Goal: Task Accomplishment & Management: Manage account settings

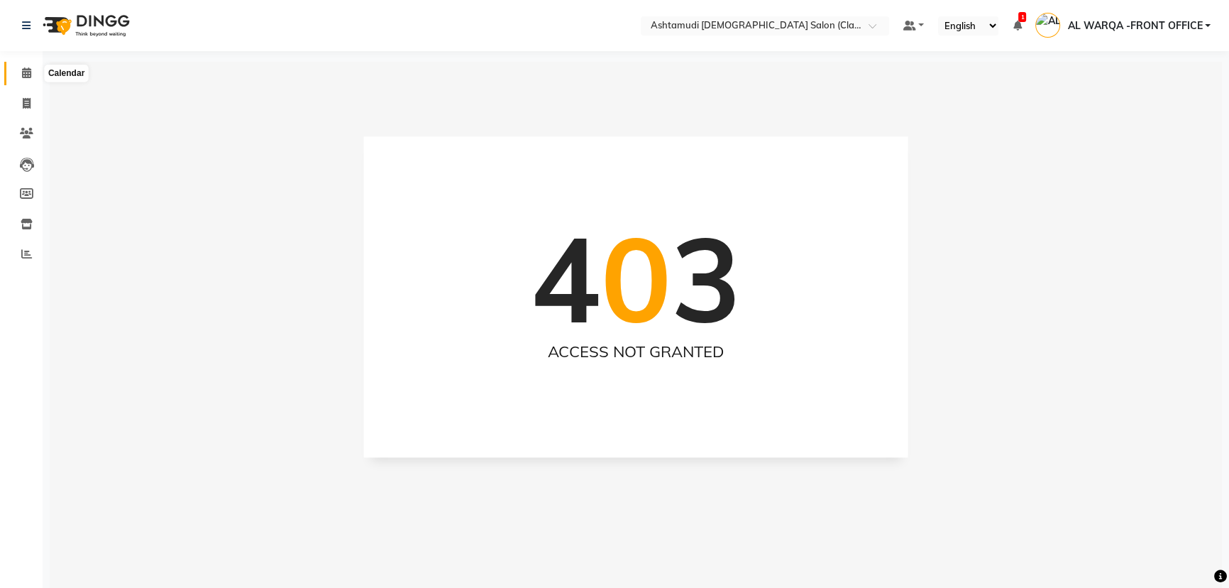
click at [25, 71] on icon at bounding box center [26, 72] width 9 height 11
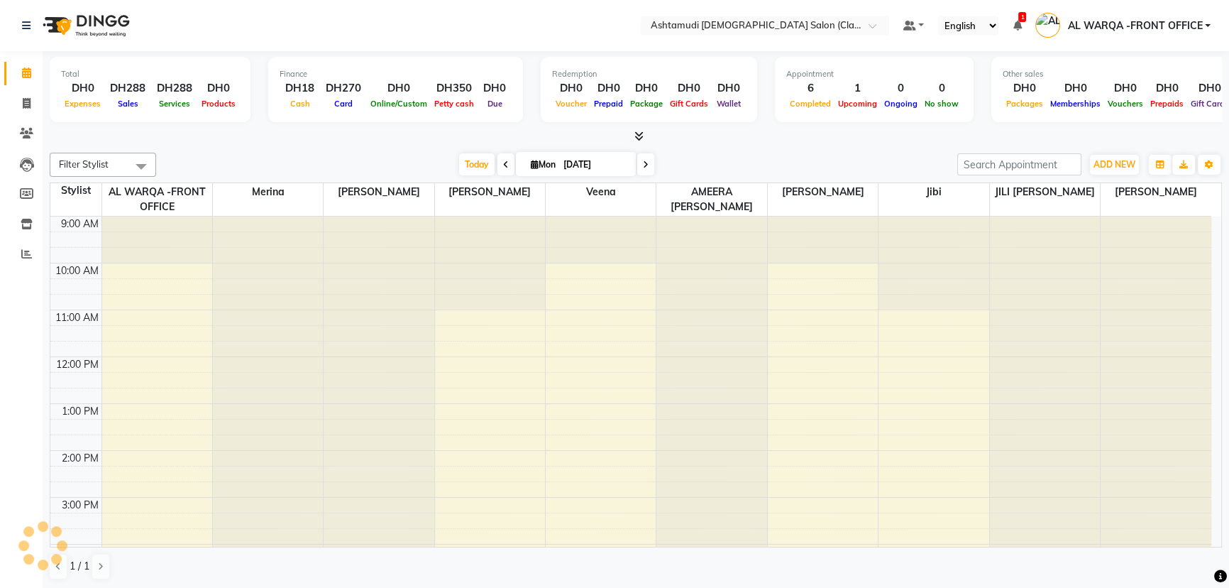
scroll to position [296, 0]
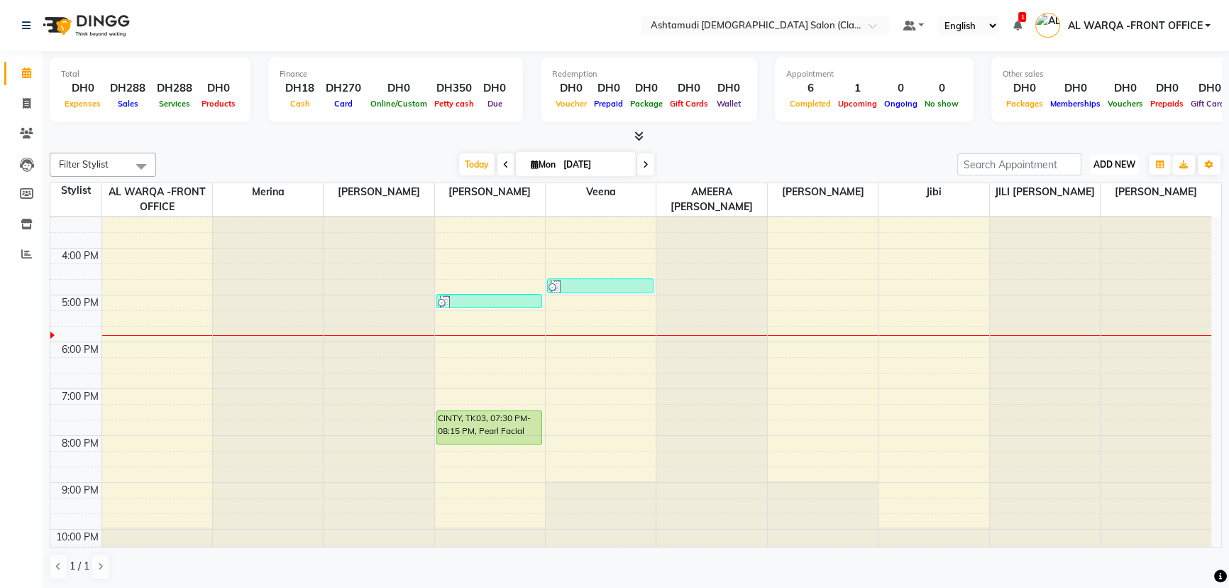
click at [1117, 163] on span "ADD NEW" at bounding box center [1115, 164] width 42 height 11
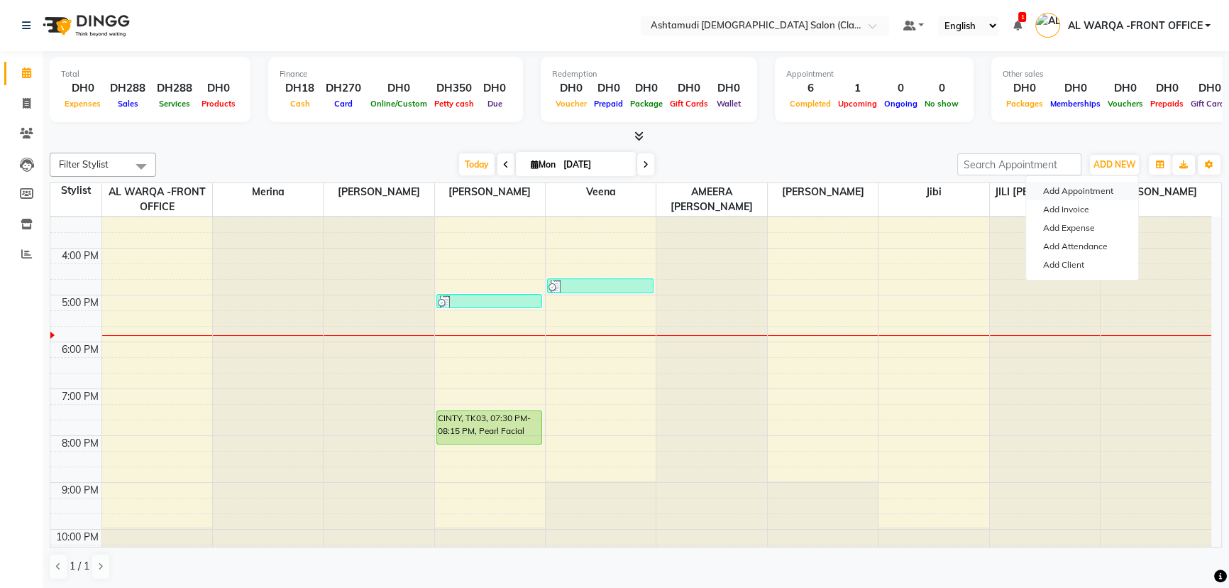
click at [1084, 190] on button "Add Appointment" at bounding box center [1082, 191] width 112 height 18
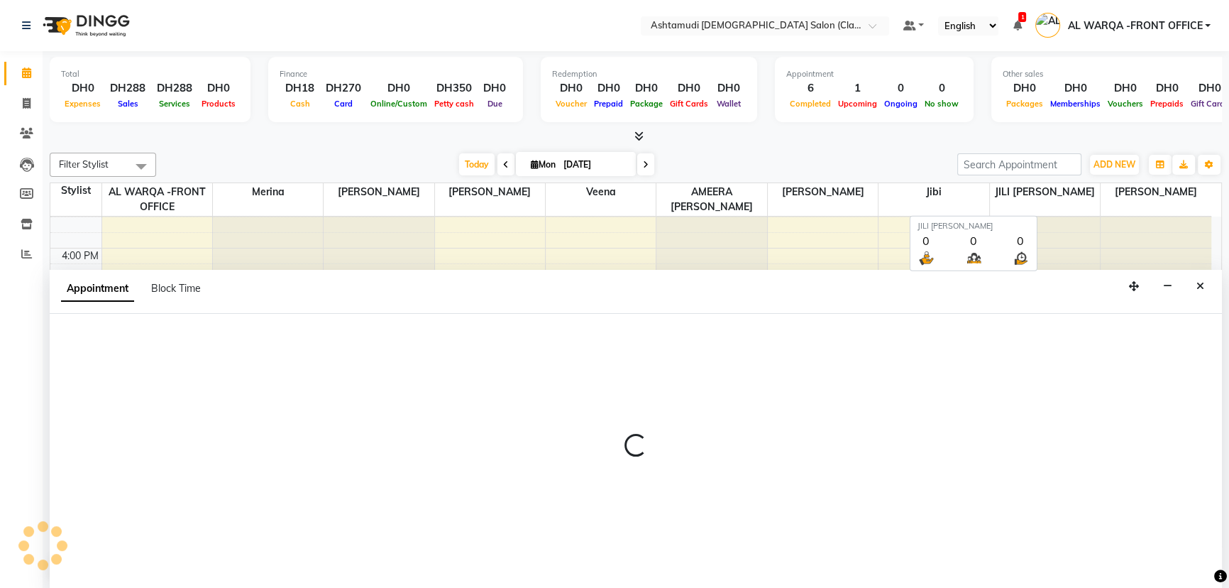
scroll to position [0, 0]
select select "600"
select select "tentative"
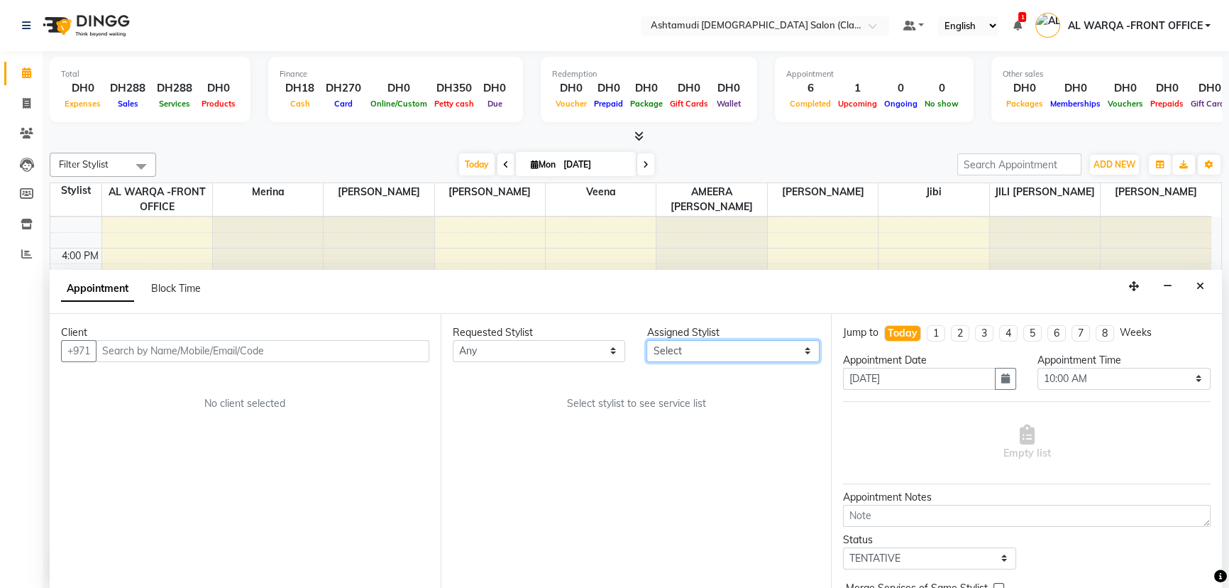
click at [809, 351] on select "Select AL WARQA -FRONT OFFICE AMEERA [PERSON_NAME] [PERSON_NAME] JILI [PERSON_N…" at bounding box center [733, 351] width 173 height 22
click at [516, 402] on div "Select stylist to see service list" at bounding box center [637, 403] width 368 height 15
click at [615, 349] on select "Any AL WARQA -FRONT OFFICE [PERSON_NAME] [PERSON_NAME] [PERSON_NAME] Jibi JILI …" at bounding box center [539, 351] width 173 height 22
click at [709, 492] on div "Requested Stylist Any AL WARQA -FRONT OFFICE AMEERA [PERSON_NAME] [PERSON_NAME]…" at bounding box center [636, 451] width 391 height 275
click at [1191, 376] on select "Select 10:00 AM 10:30 AM 11:00 AM 11:30 AM 12:00 PM 12:30 PM 01:00 PM 01:30 PM …" at bounding box center [1124, 379] width 173 height 22
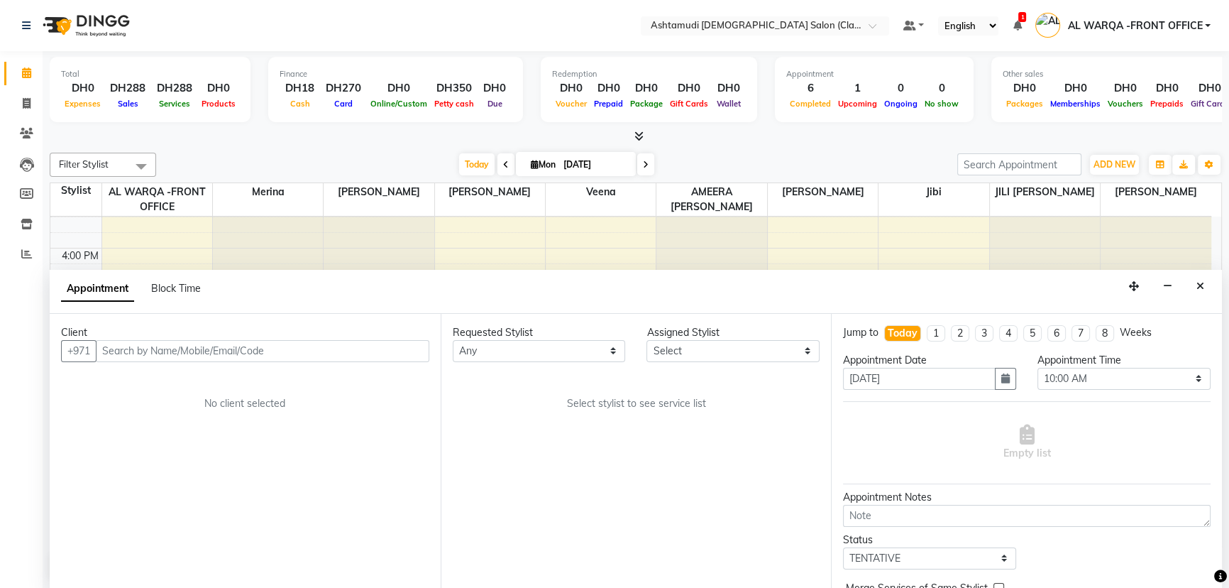
click at [665, 468] on div "Requested Stylist Any AL WARQA -FRONT OFFICE AMEERA [PERSON_NAME] [PERSON_NAME]…" at bounding box center [636, 451] width 391 height 275
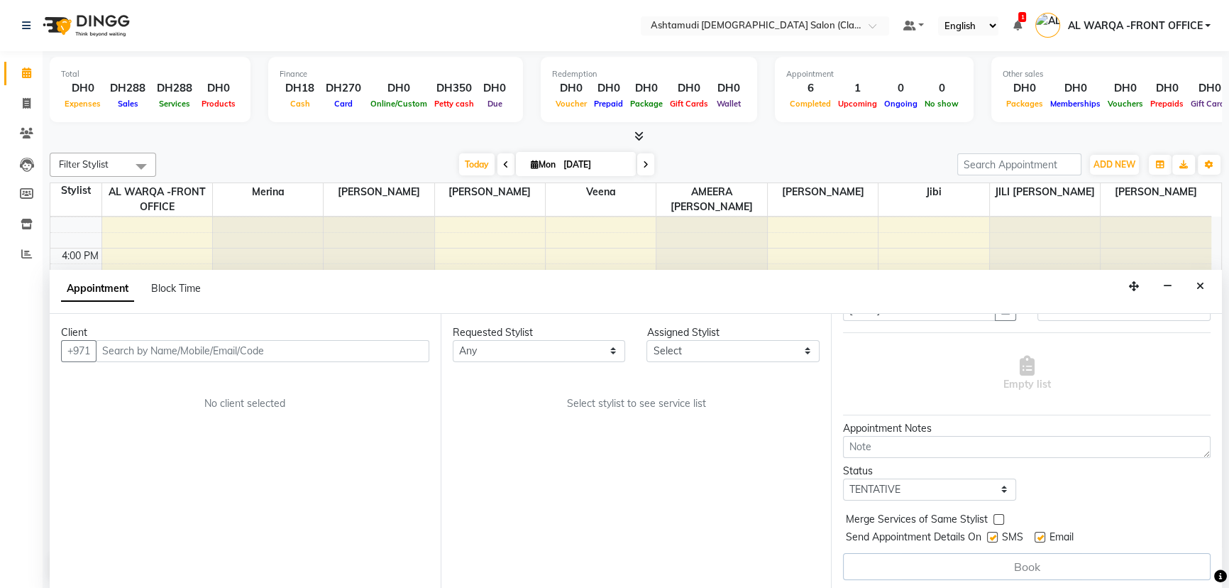
scroll to position [70, 0]
click at [675, 405] on span "Select stylist to see service list" at bounding box center [635, 403] width 139 height 15
click at [806, 349] on select "Select AL WARQA -FRONT OFFICE AMEERA [PERSON_NAME] [PERSON_NAME] JILI [PERSON_N…" at bounding box center [733, 351] width 173 height 22
click at [532, 476] on div "Requested Stylist Any AL WARQA -FRONT OFFICE AMEERA [PERSON_NAME] [PERSON_NAME]…" at bounding box center [636, 451] width 391 height 275
click at [505, 478] on div "Requested Stylist Any AL WARQA -FRONT OFFICE AMEERA [PERSON_NAME] [PERSON_NAME]…" at bounding box center [636, 451] width 391 height 275
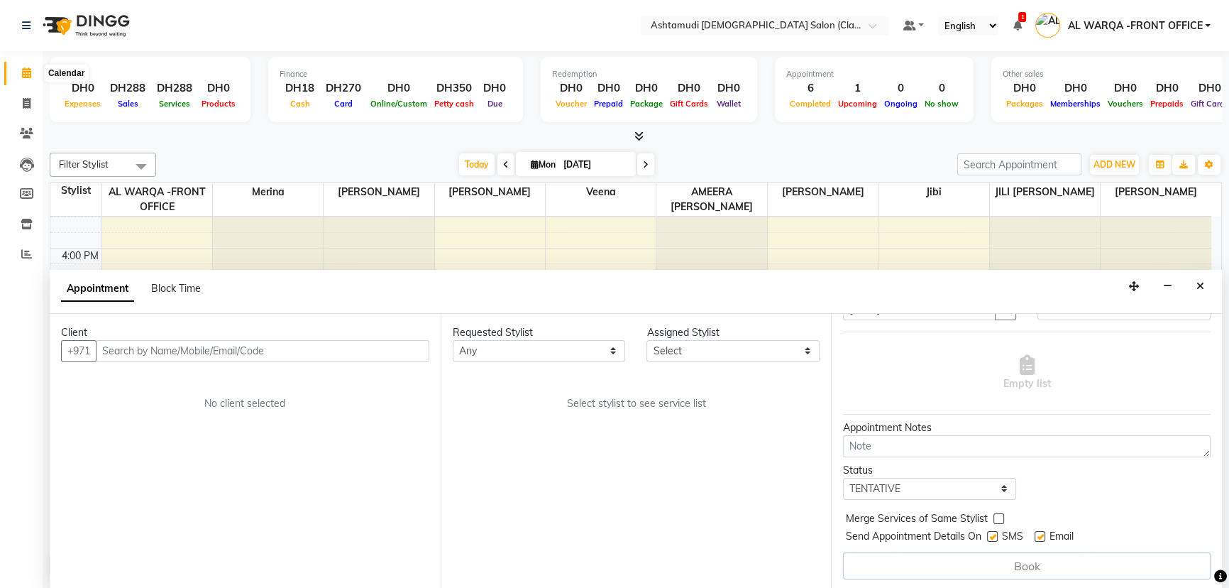
click at [23, 70] on icon at bounding box center [26, 72] width 9 height 11
click at [1201, 283] on icon "Close" at bounding box center [1201, 286] width 8 height 10
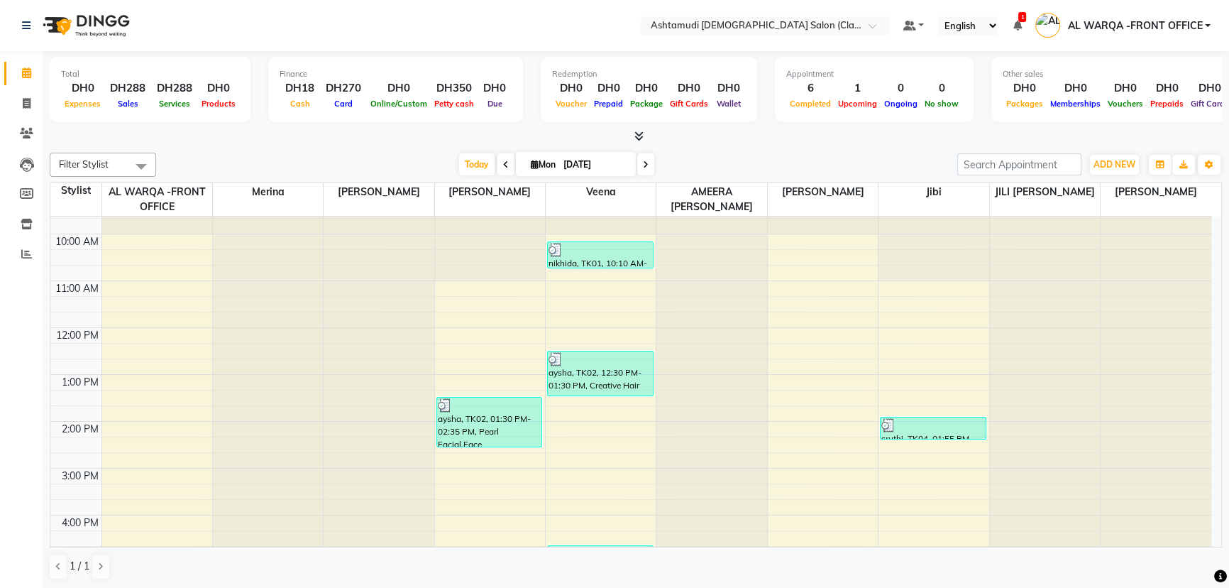
scroll to position [0, 0]
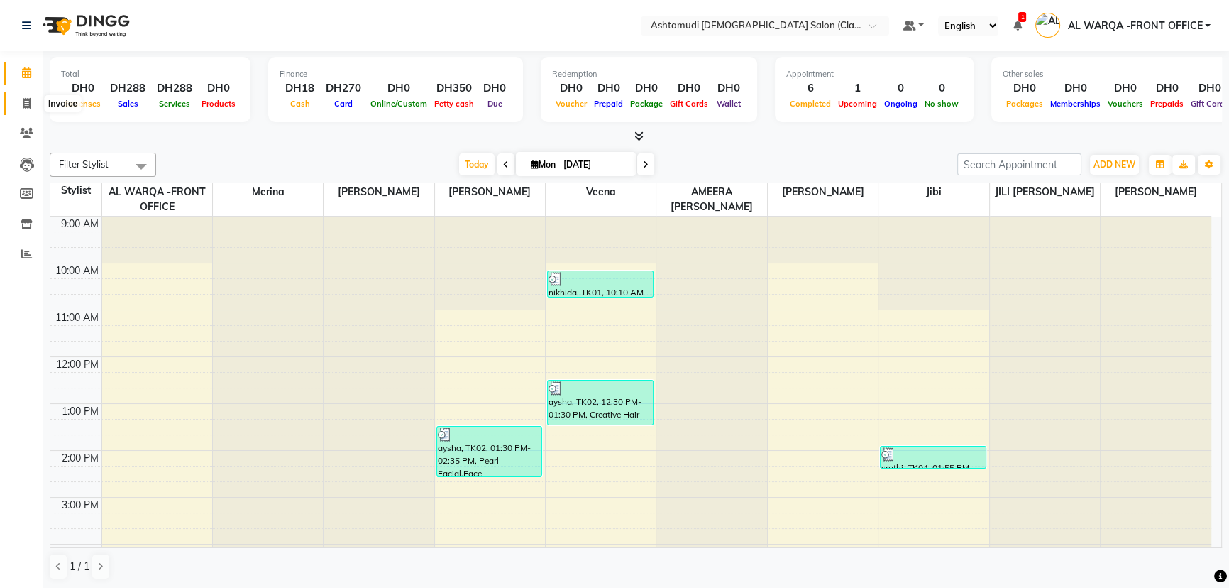
click at [24, 101] on icon at bounding box center [27, 103] width 8 height 11
select select "service"
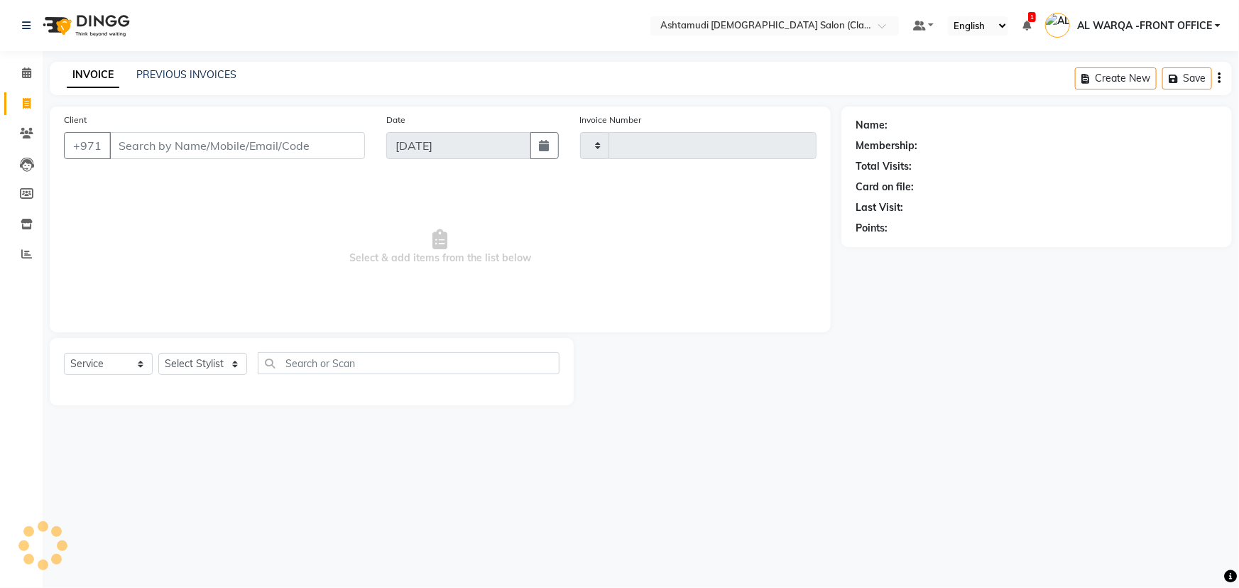
type input "1308"
select select "8201"
click at [142, 367] on select "Select Service Product Membership Package Voucher Prepaid Gift Card" at bounding box center [108, 364] width 89 height 22
click at [461, 512] on div "Select Location × Ashtamudi [DEMOGRAPHIC_DATA] Salon (Classic Touch ) – Al Warq…" at bounding box center [619, 294] width 1239 height 588
click at [239, 366] on select "Select Stylist AL WARQA -FRONT OFFICE AMEERA [PERSON_NAME] [PERSON_NAME] JILI […" at bounding box center [205, 364] width 95 height 22
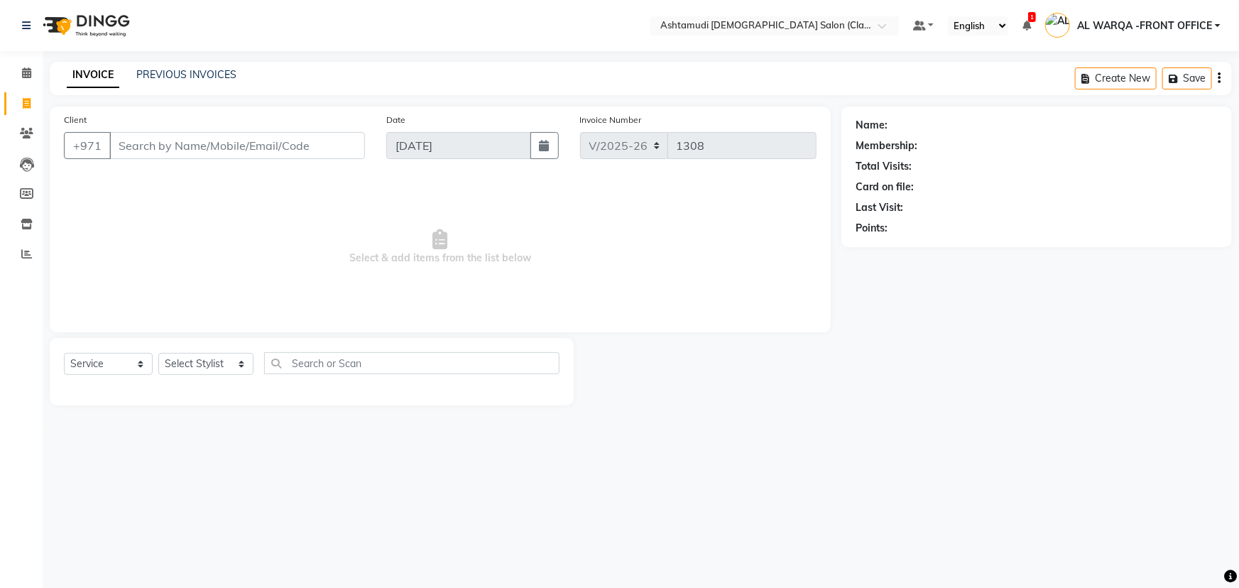
click at [411, 477] on div "Select Location × Ashtamudi [DEMOGRAPHIC_DATA] Salon (Classic Touch ) – Al Warq…" at bounding box center [619, 294] width 1239 height 588
click at [376, 363] on input "text" at bounding box center [411, 363] width 295 height 22
click at [490, 500] on div "Select Location × Ashtamudi [DEMOGRAPHIC_DATA] Salon (Classic Touch ) – Al Warq…" at bounding box center [619, 294] width 1239 height 588
click at [26, 77] on icon at bounding box center [26, 72] width 9 height 11
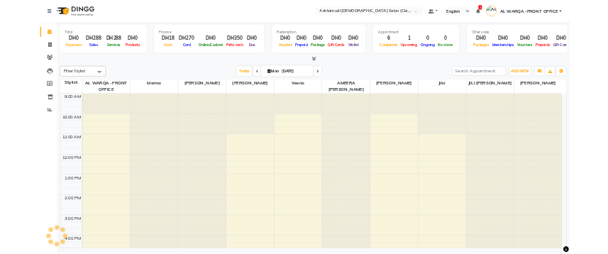
scroll to position [296, 0]
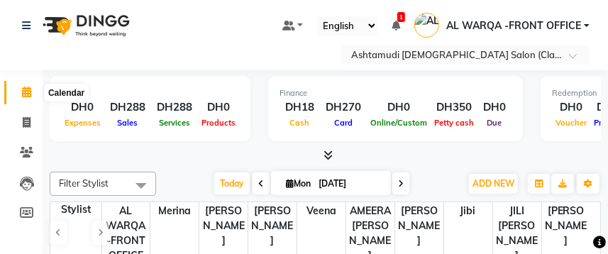
click at [26, 97] on icon at bounding box center [26, 92] width 9 height 11
click at [26, 121] on icon at bounding box center [27, 122] width 8 height 11
select select "service"
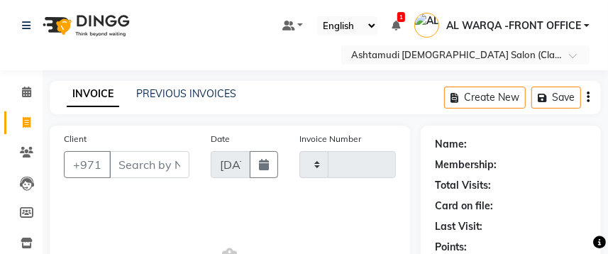
type input "1308"
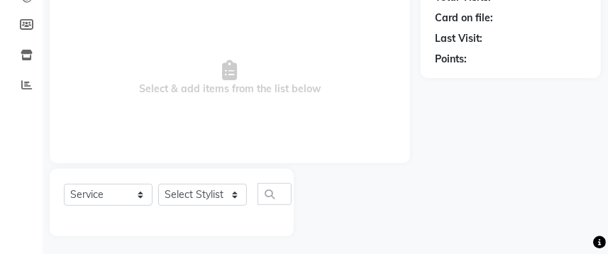
select select "8201"
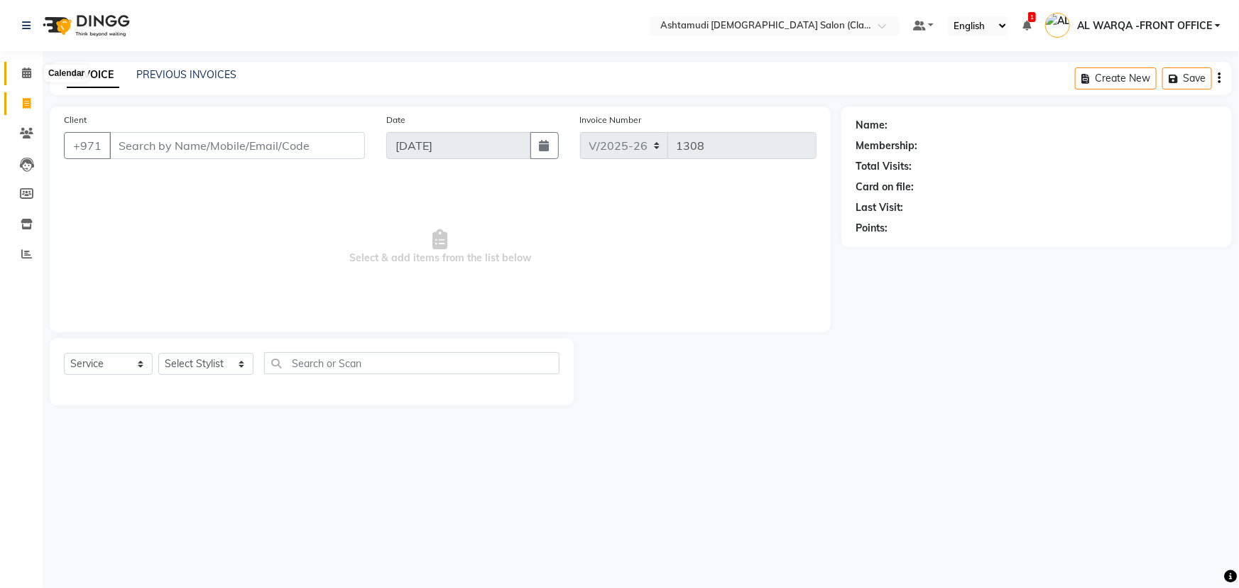
click at [20, 74] on span at bounding box center [26, 73] width 25 height 16
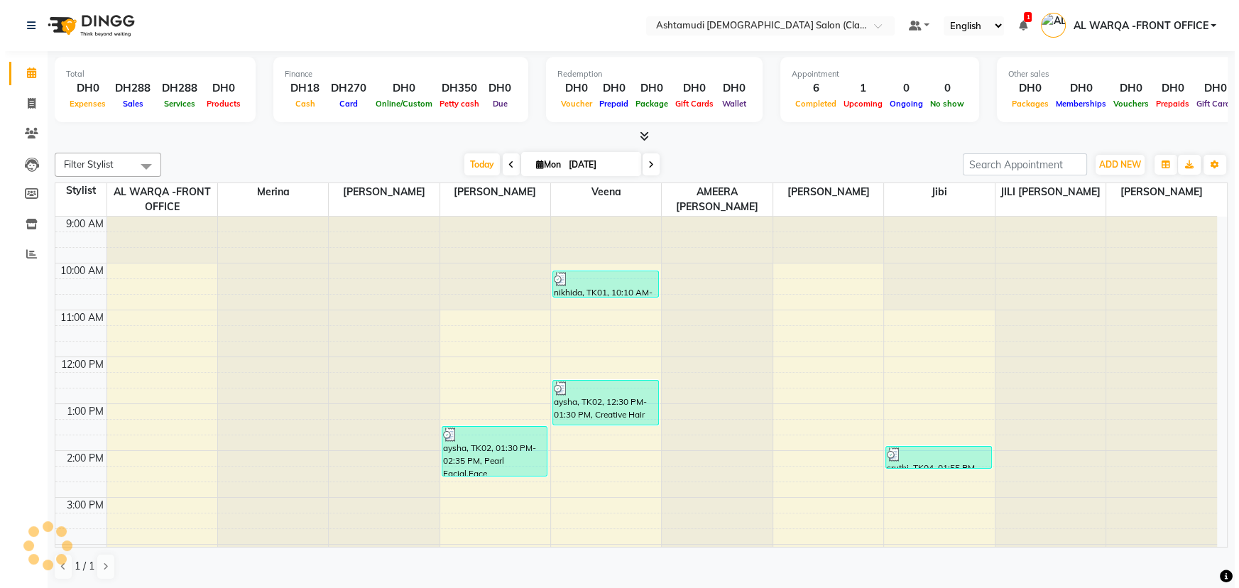
scroll to position [322, 0]
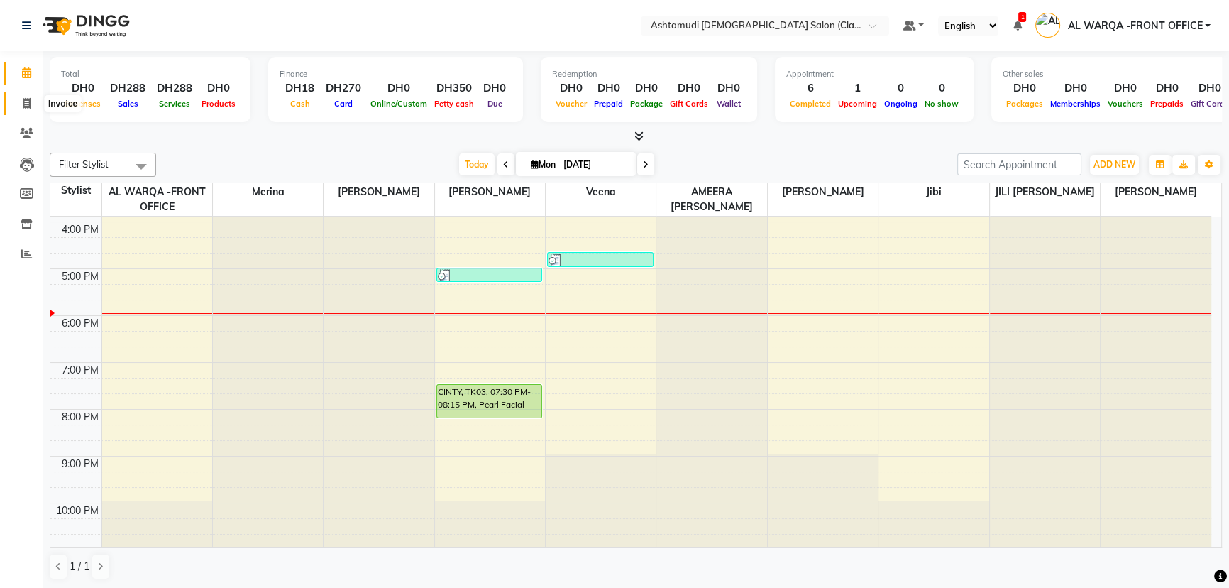
click at [25, 104] on icon at bounding box center [27, 103] width 8 height 11
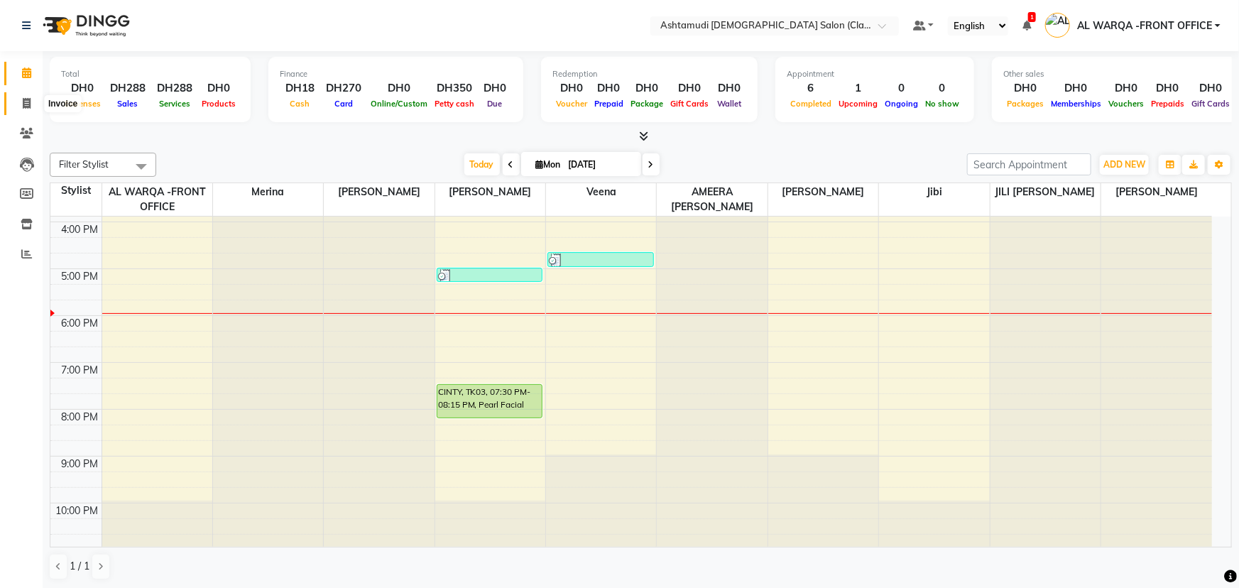
select select "8201"
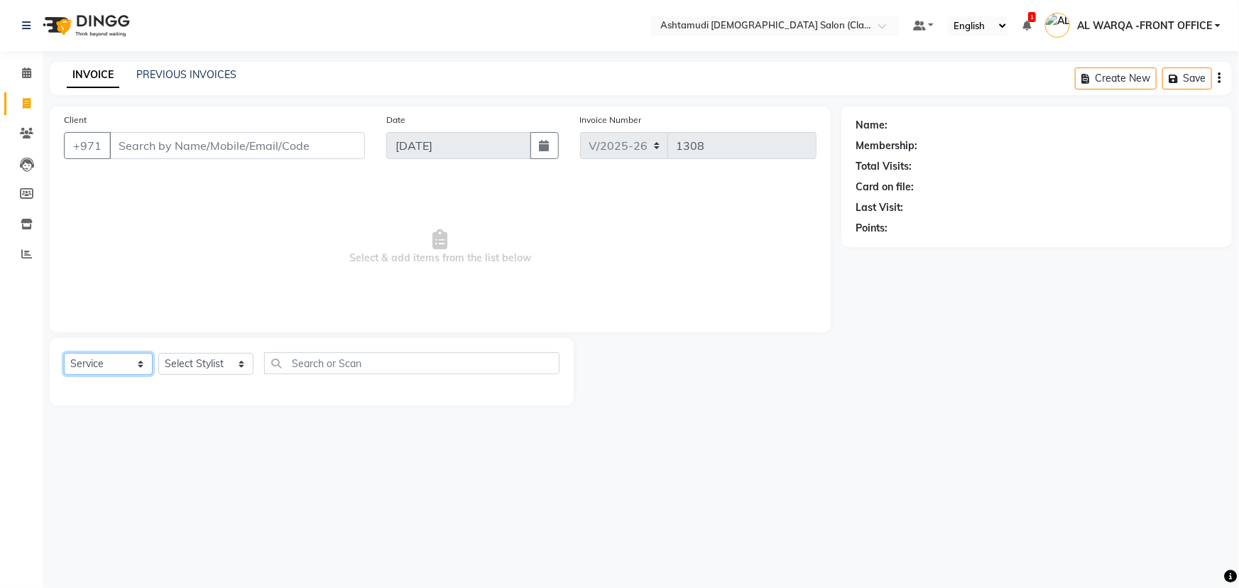
click at [140, 366] on select "Select Service Product Membership Package Voucher Prepaid Gift Card" at bounding box center [108, 364] width 89 height 22
select select "package"
click at [64, 353] on select "Select Service Product Membership Package Voucher Prepaid Gift Card" at bounding box center [108, 364] width 89 height 22
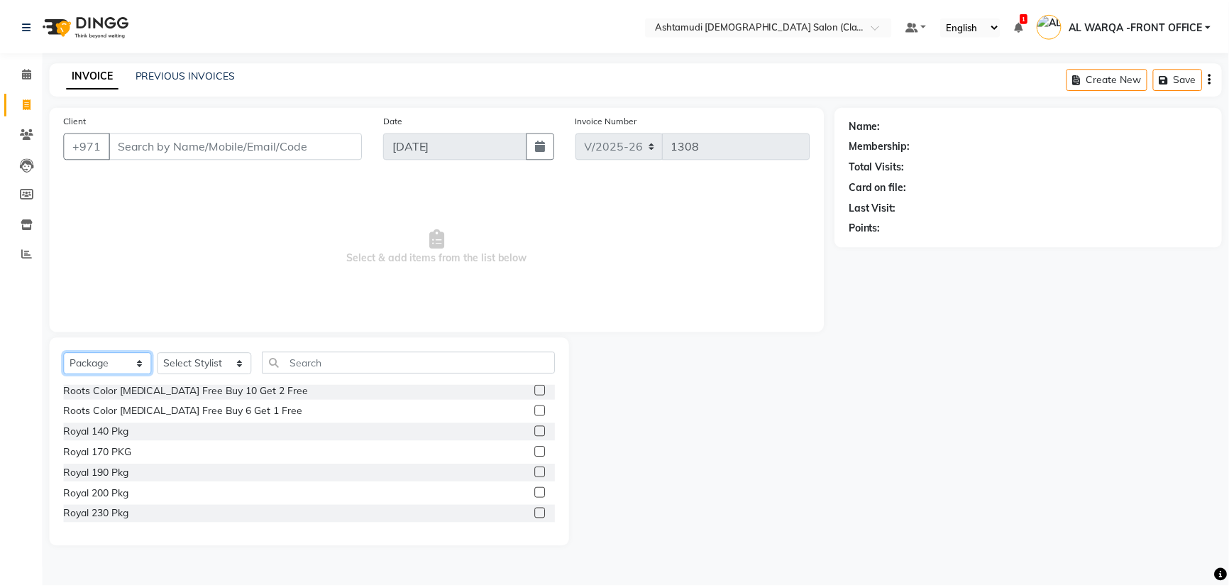
scroll to position [258, 0]
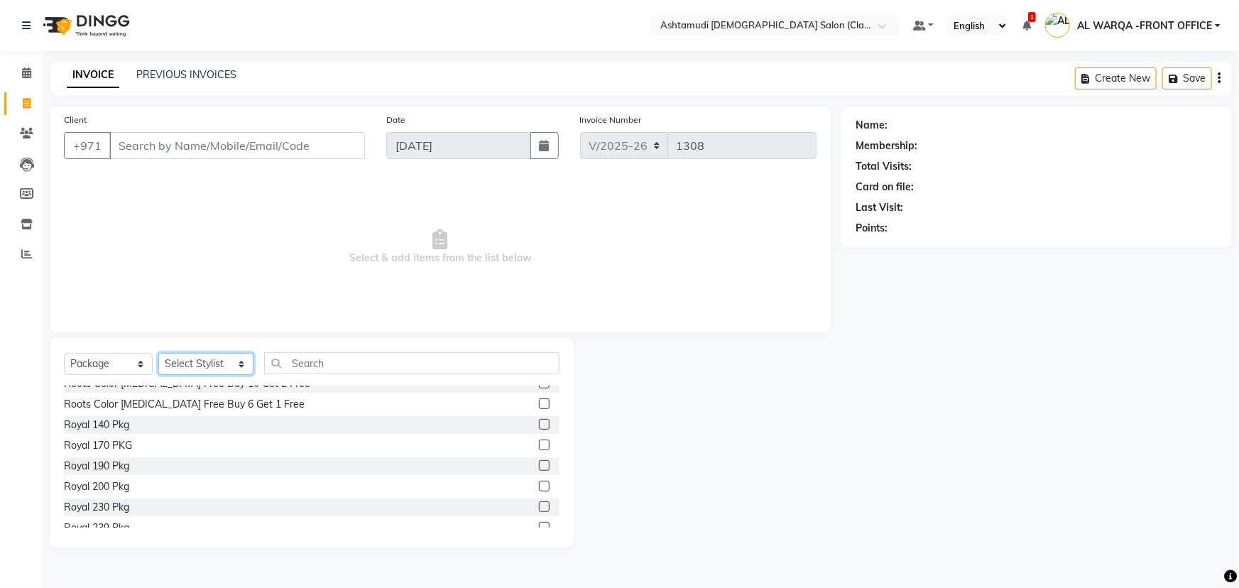
click at [241, 363] on select "Select Stylist AL WARQA -FRONT OFFICE AMEERA [PERSON_NAME] [PERSON_NAME] JILI […" at bounding box center [205, 364] width 95 height 22
click at [899, 520] on div "Name: Membership: Total Visits: Card on file: Last Visit: Points:" at bounding box center [1041, 326] width 401 height 441
click at [23, 71] on icon at bounding box center [26, 72] width 9 height 11
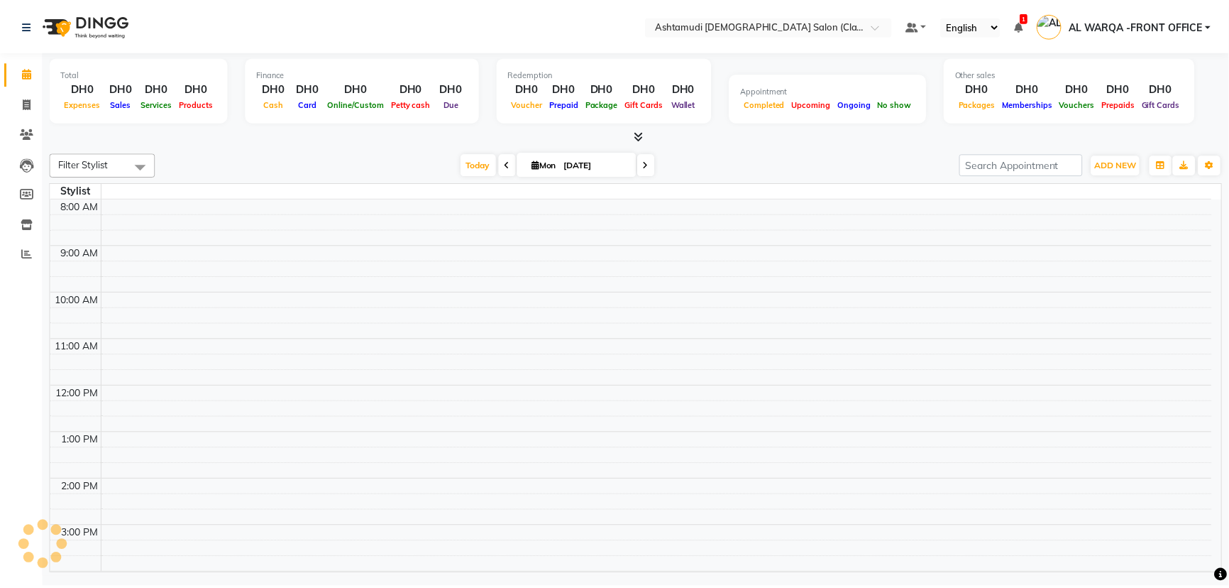
scroll to position [296, 0]
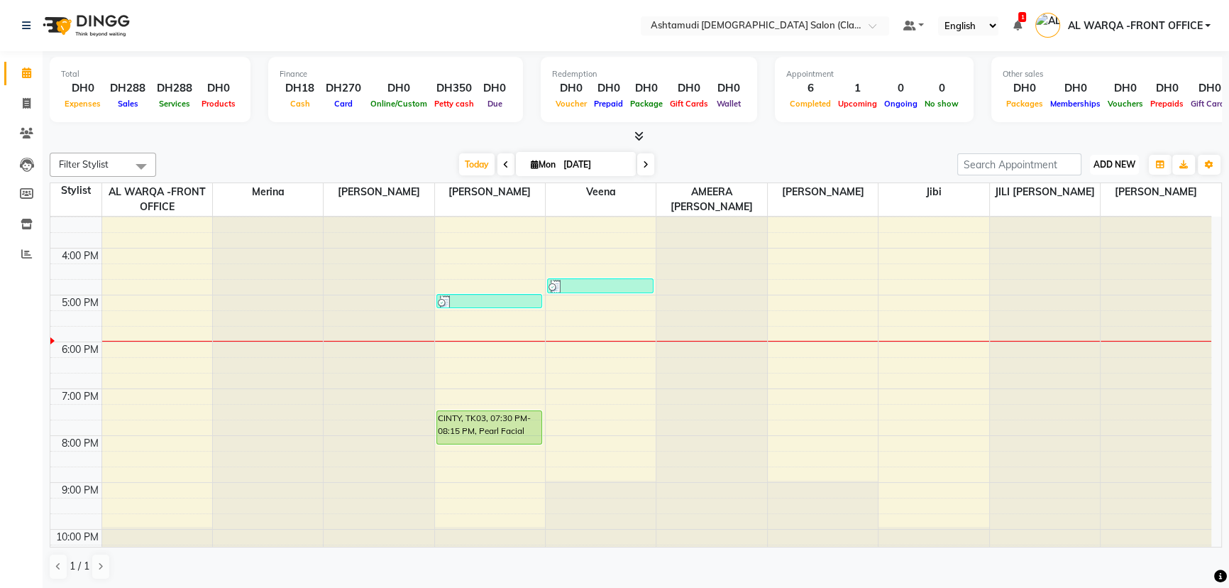
click at [1122, 162] on span "ADD NEW" at bounding box center [1115, 164] width 42 height 11
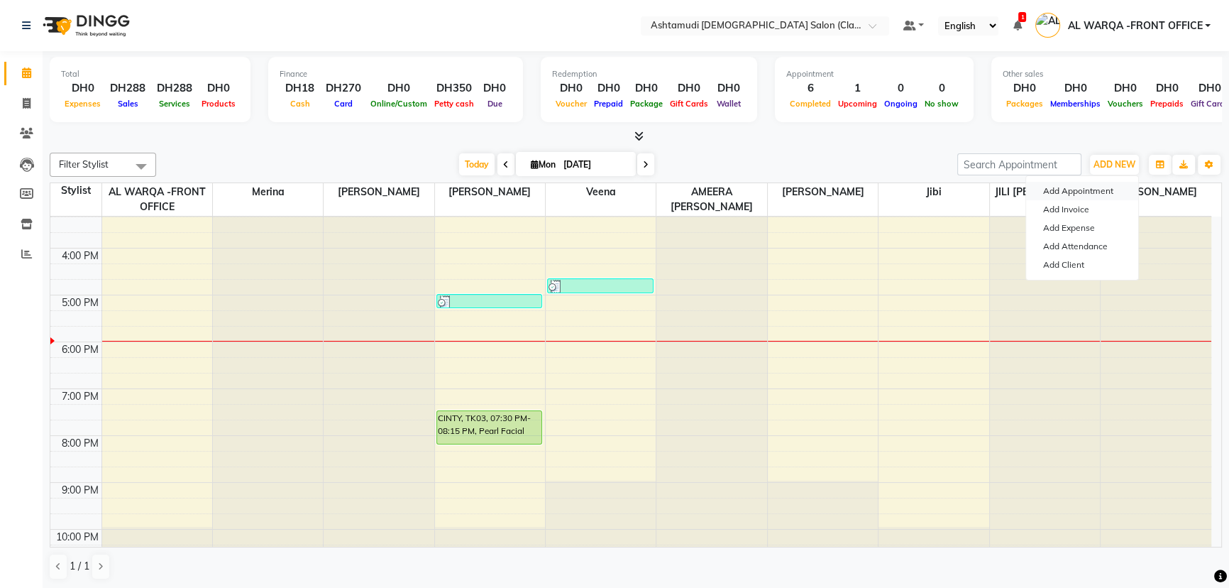
click at [1087, 192] on button "Add Appointment" at bounding box center [1082, 191] width 112 height 18
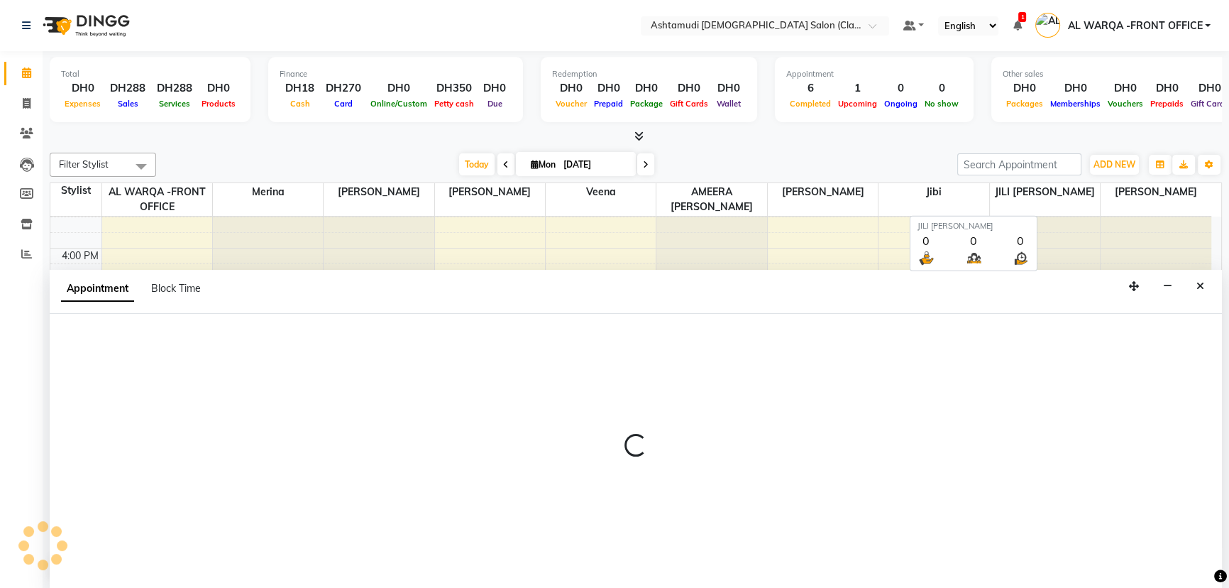
scroll to position [0, 0]
select select "600"
select select "tentative"
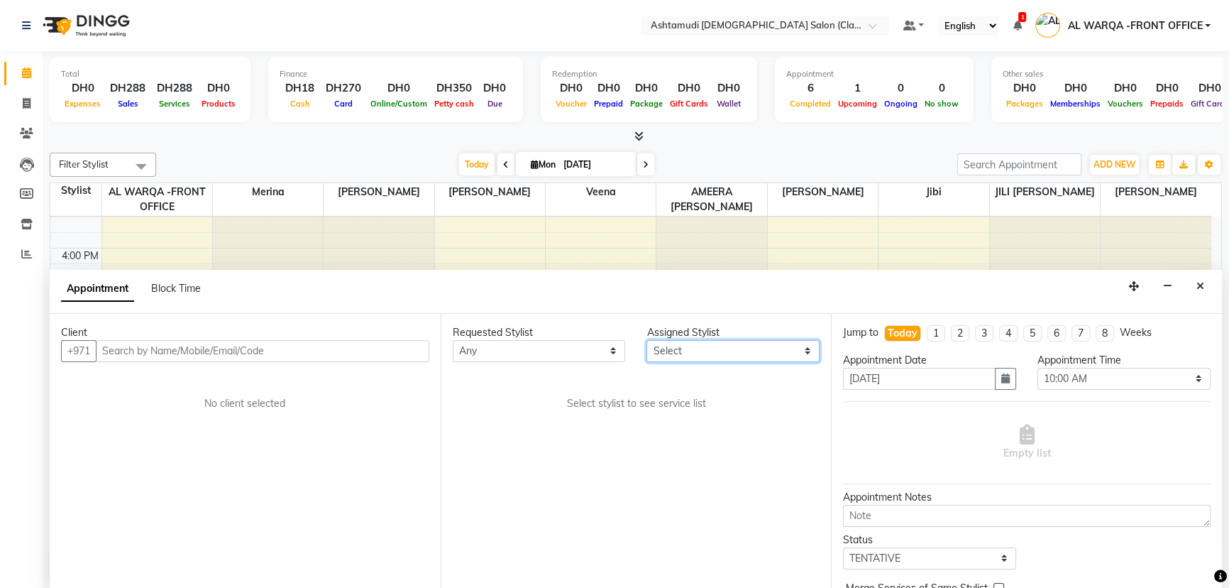
click at [806, 353] on select "Select AL WARQA -FRONT OFFICE AMEERA [PERSON_NAME] [PERSON_NAME] JILI [PERSON_N…" at bounding box center [733, 351] width 173 height 22
click at [537, 459] on div "Requested Stylist Any AL WARQA -FRONT OFFICE AMEERA [PERSON_NAME] [PERSON_NAME]…" at bounding box center [636, 451] width 391 height 275
click at [1188, 372] on select "Select 10:00 AM 10:30 AM 11:00 AM 11:30 AM 12:00 PM 12:30 PM 01:00 PM 01:30 PM …" at bounding box center [1124, 379] width 173 height 22
drag, startPoint x: 696, startPoint y: 456, endPoint x: 698, endPoint y: 449, distance: 7.6
click at [696, 456] on div "Requested Stylist Any AL WARQA -FRONT OFFICE AMEERA [PERSON_NAME] [PERSON_NAME]…" at bounding box center [636, 451] width 391 height 275
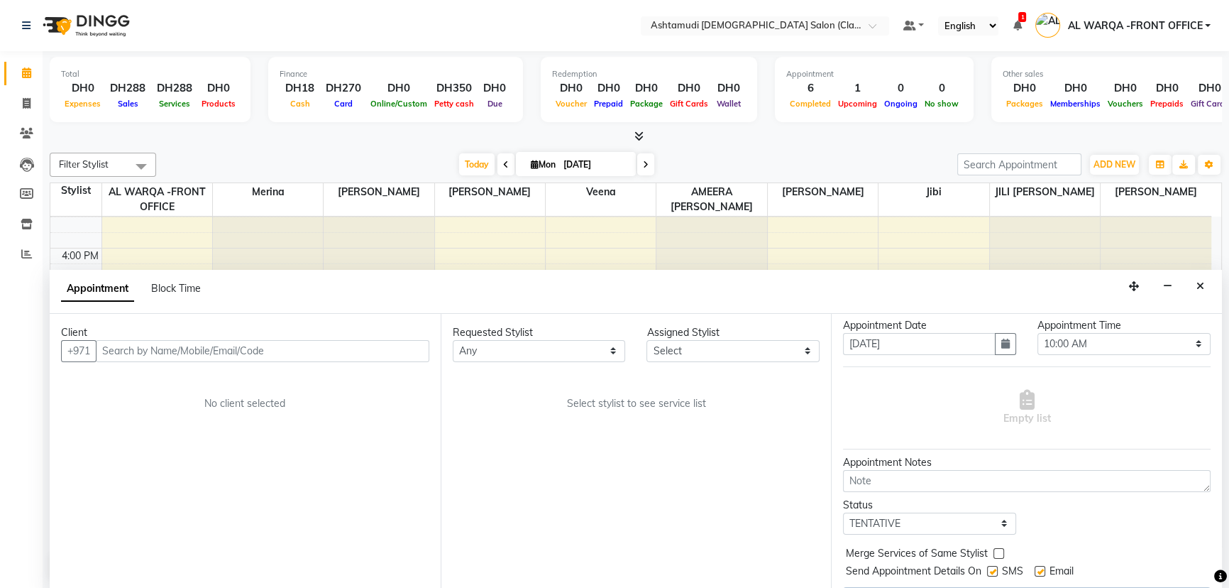
scroll to position [64, 0]
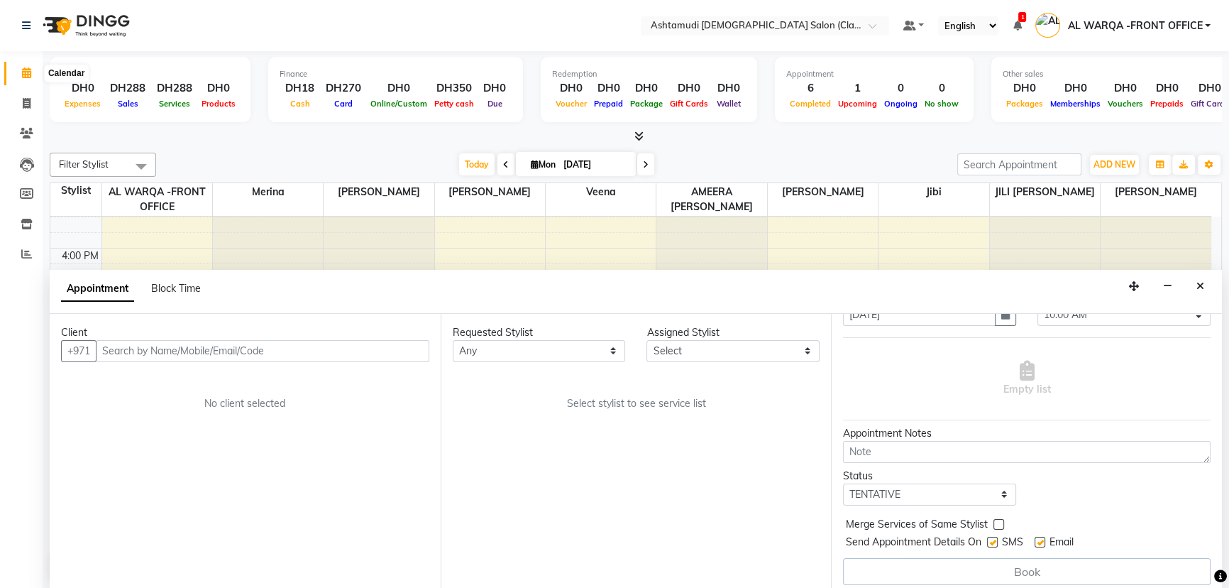
click at [28, 75] on icon at bounding box center [26, 72] width 9 height 11
click at [26, 73] on icon at bounding box center [26, 72] width 9 height 11
click at [1200, 287] on icon "Close" at bounding box center [1201, 286] width 8 height 10
